Goal: Transaction & Acquisition: Book appointment/travel/reservation

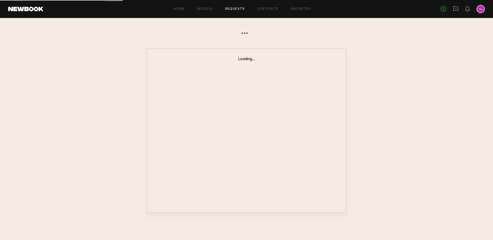
click at [454, 12] on link at bounding box center [456, 9] width 6 height 6
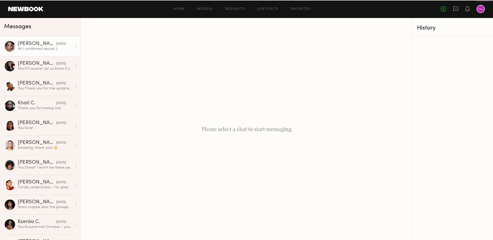
click at [32, 44] on div "[PERSON_NAME]" at bounding box center [37, 43] width 39 height 5
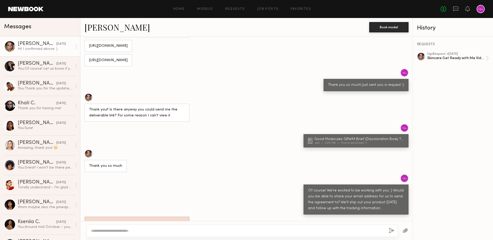
scroll to position [341, 0]
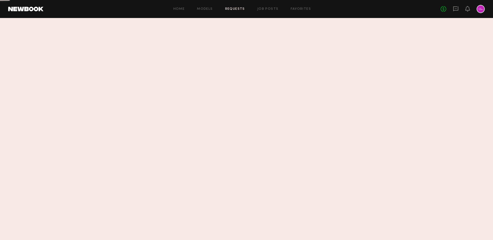
click at [358, 80] on section at bounding box center [246, 129] width 493 height 222
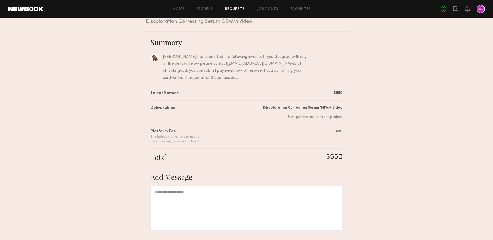
scroll to position [69, 0]
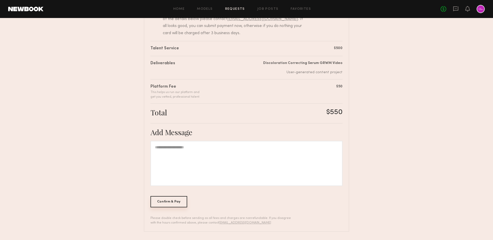
click at [163, 198] on div "Confirm & Pay" at bounding box center [169, 201] width 37 height 11
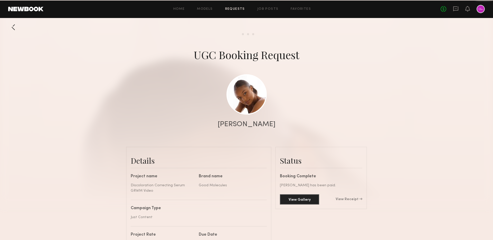
scroll to position [339, 0]
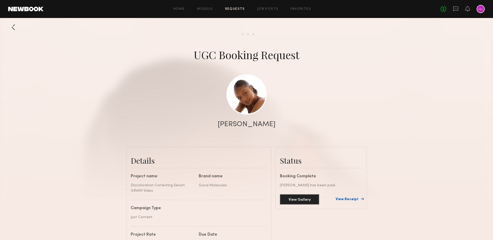
click at [345, 200] on link "View Receipt" at bounding box center [349, 200] width 27 height 4
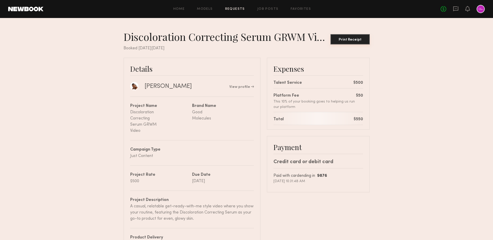
click at [357, 41] on div "Print Receipt" at bounding box center [350, 40] width 35 height 4
click at [396, 59] on nb-booking-receipt "Discoloration Correcting Serum GRWM Video Print Receipt Booked on Friday, Sep, …" at bounding box center [246, 218] width 493 height 376
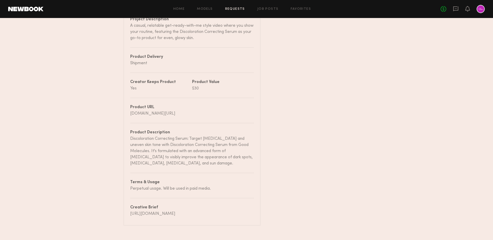
scroll to position [199, 0]
